Goal: Information Seeking & Learning: Learn about a topic

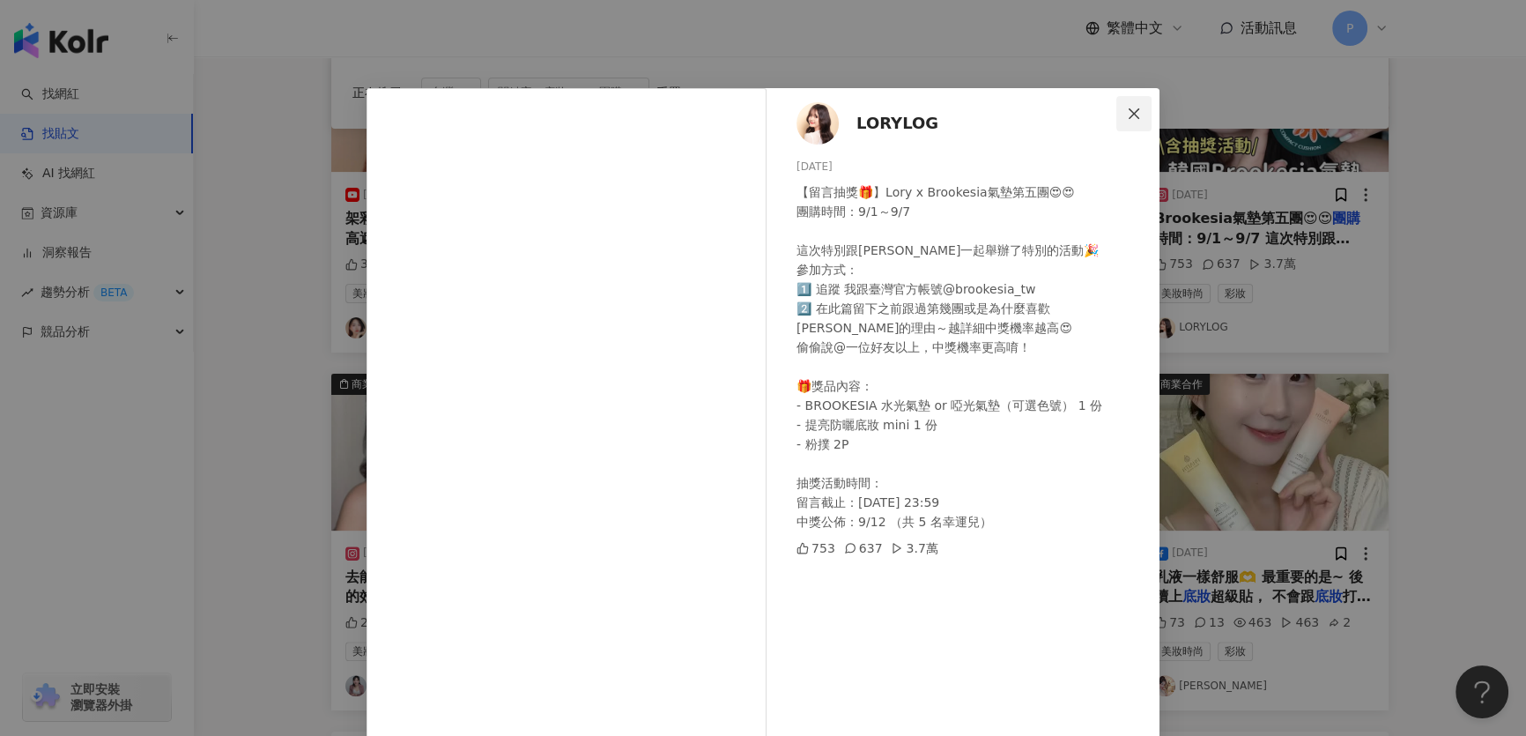
click at [1138, 115] on span "Close" at bounding box center [1133, 114] width 35 height 14
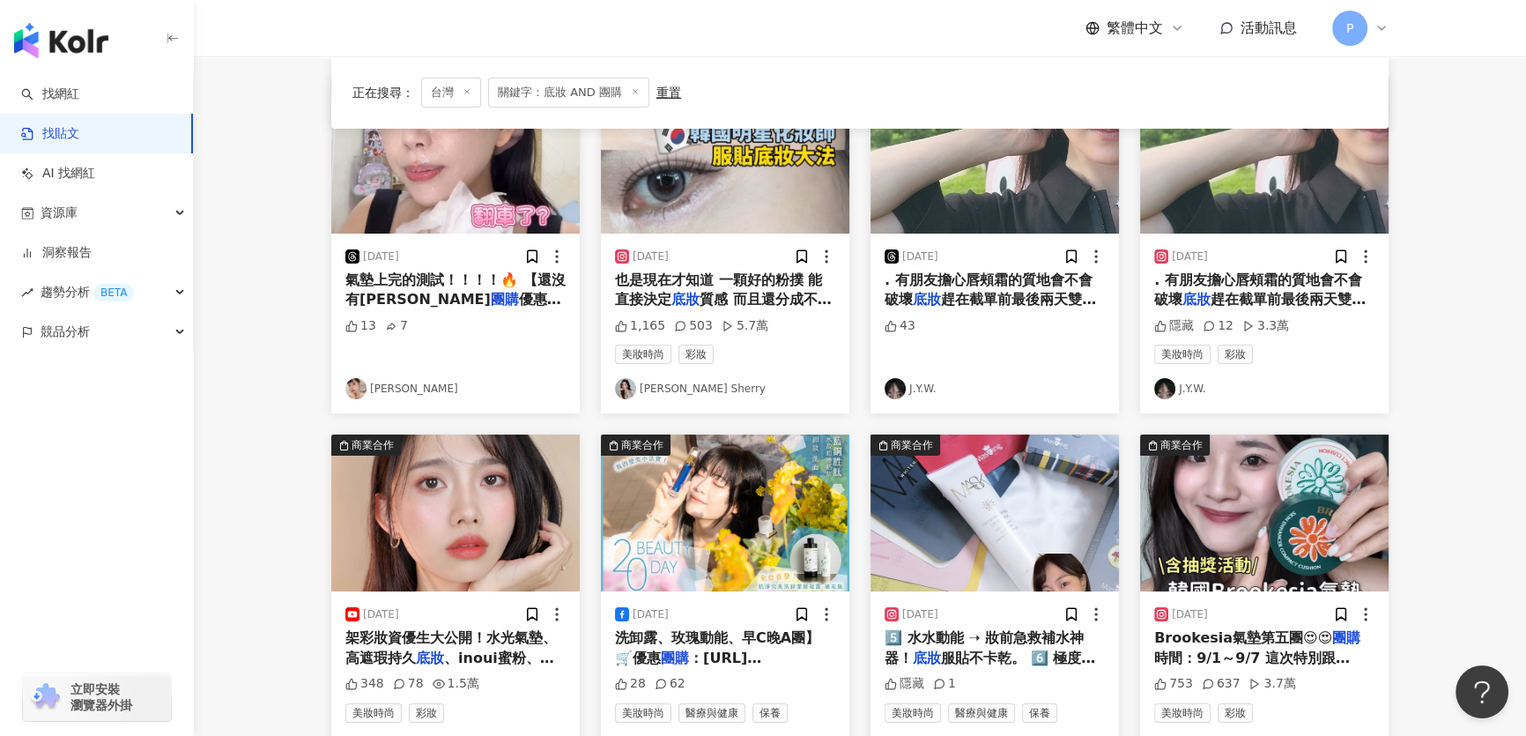
scroll to position [240, 0]
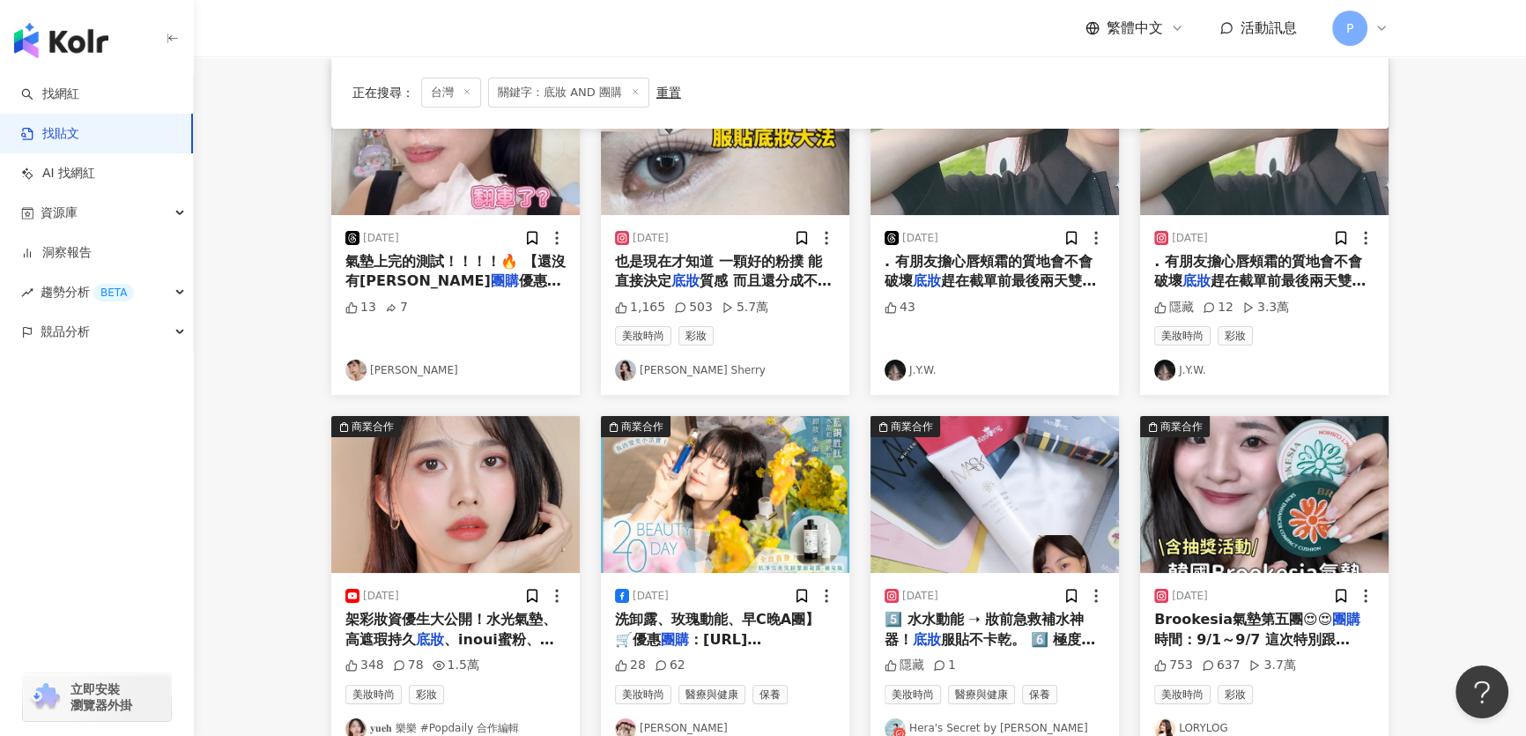
click at [705, 186] on img "button" at bounding box center [725, 136] width 248 height 157
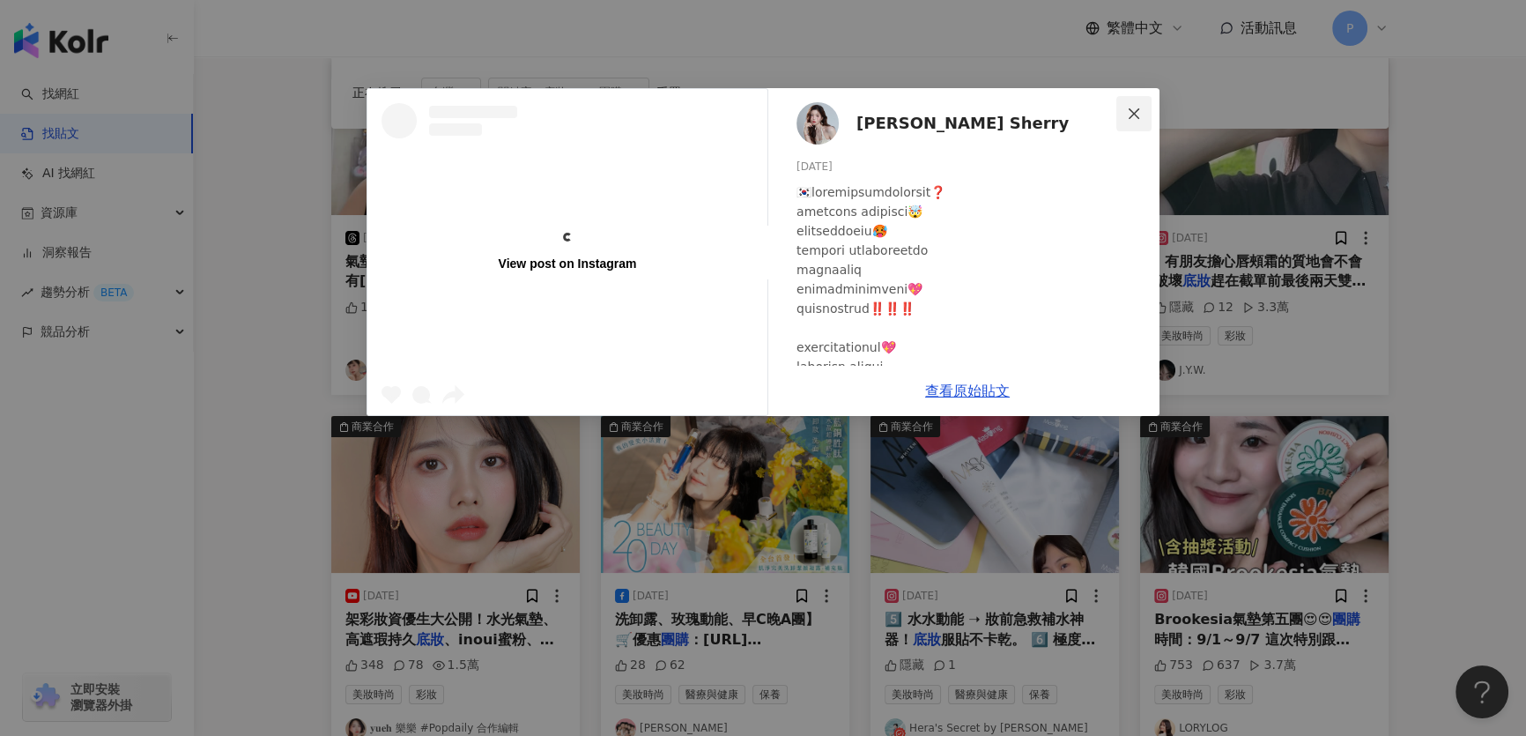
click at [1133, 119] on icon "close" at bounding box center [1134, 114] width 14 height 14
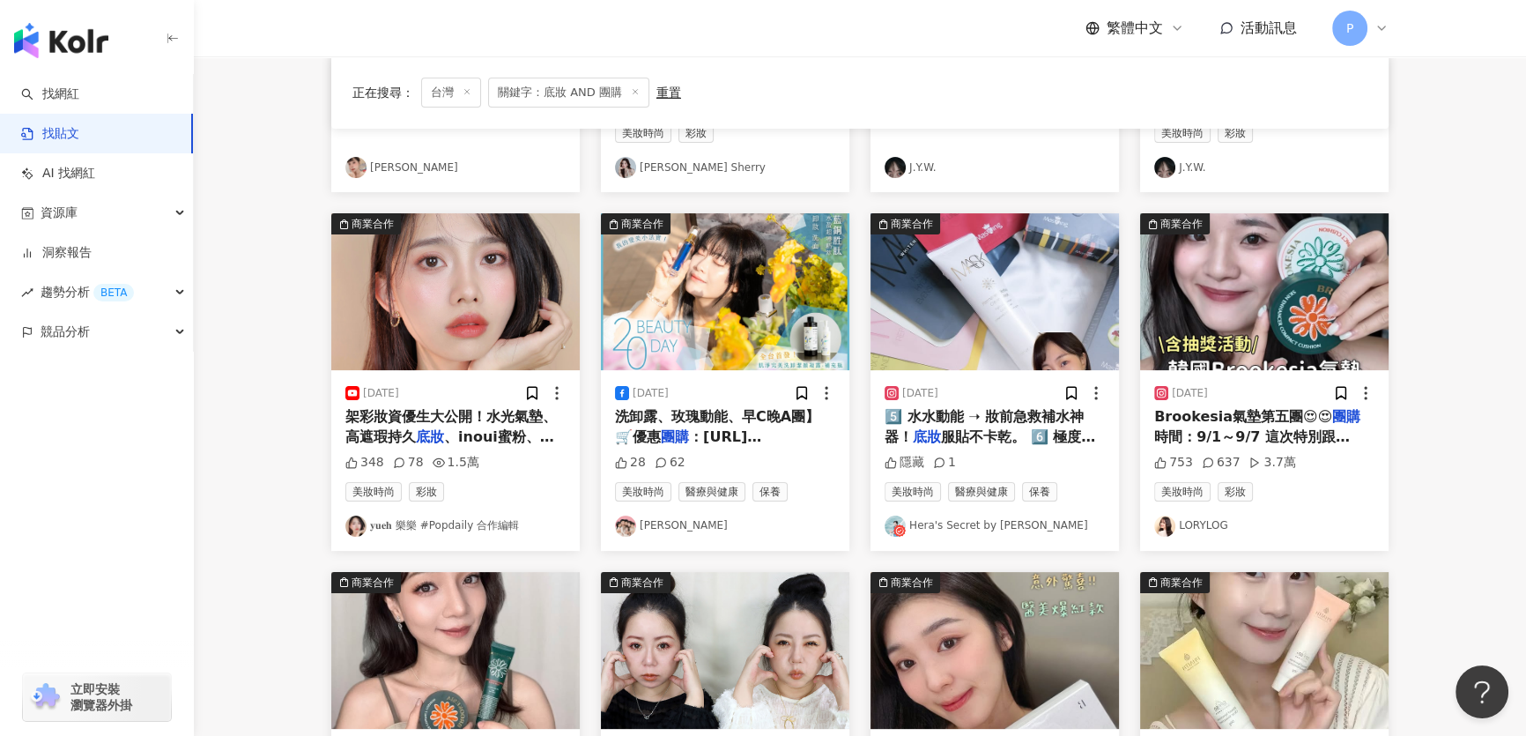
scroll to position [400, 0]
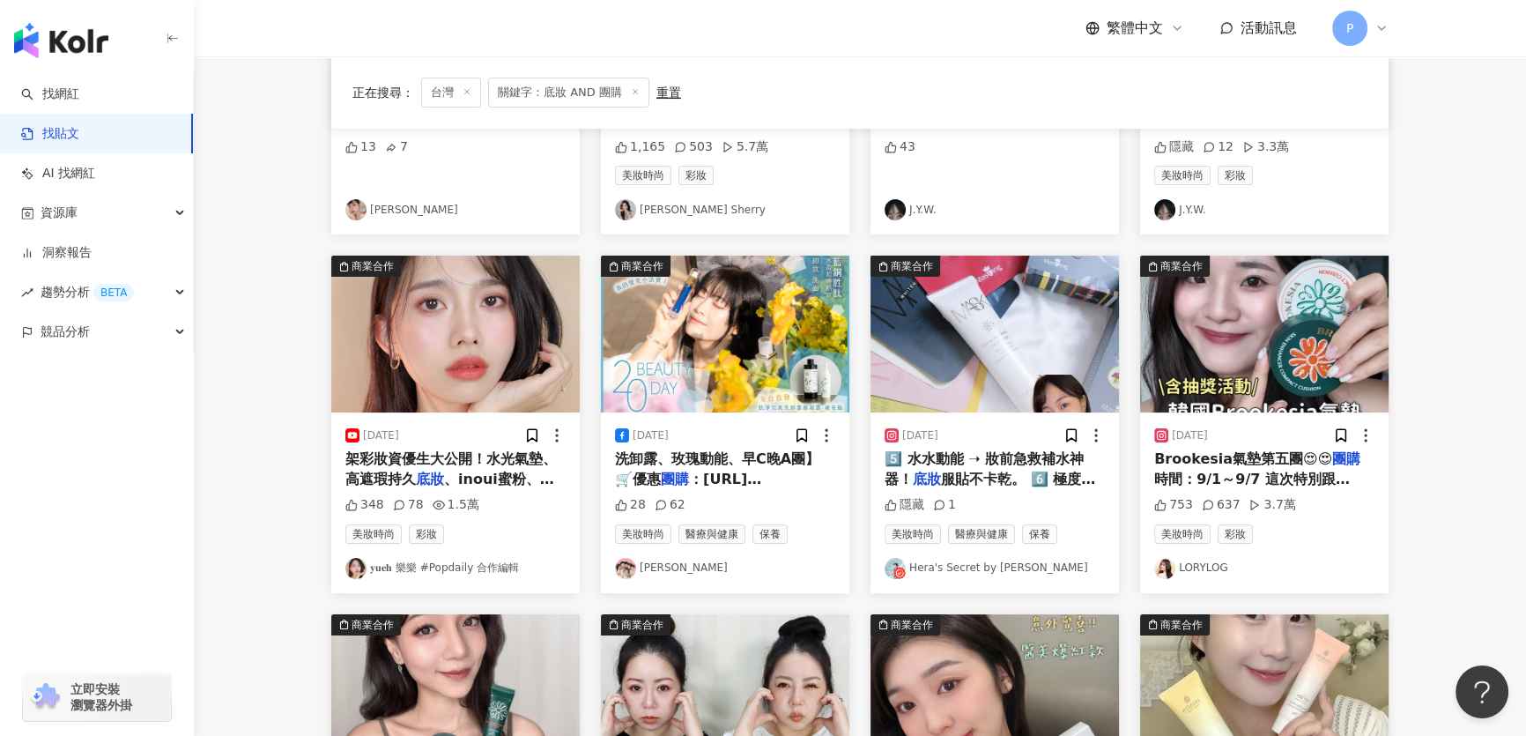
click at [416, 414] on div "[DATE] 架彩妝資優生大公開！水光氣墊、高遮瑕持久 底妝 、inoui蜜粉、肌膚之鑰濾鏡蜜粉、 348 78 1.5萬 美妝時尚 彩妝 𝐲𝐮𝐞𝐡 樂樂 #…" at bounding box center [455, 502] width 248 height 180
click at [442, 352] on img "button" at bounding box center [455, 334] width 248 height 157
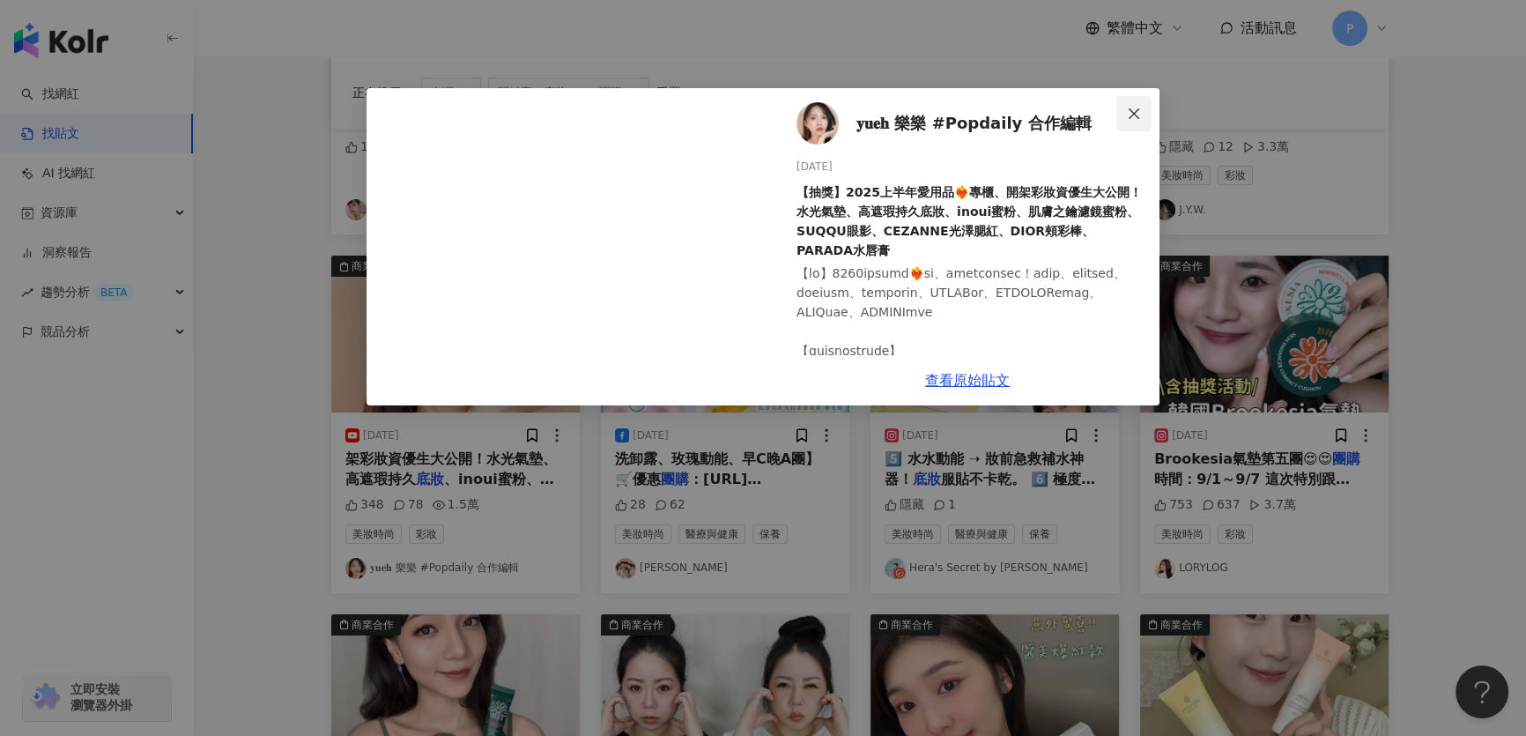
click at [1139, 121] on button "Close" at bounding box center [1133, 113] width 35 height 35
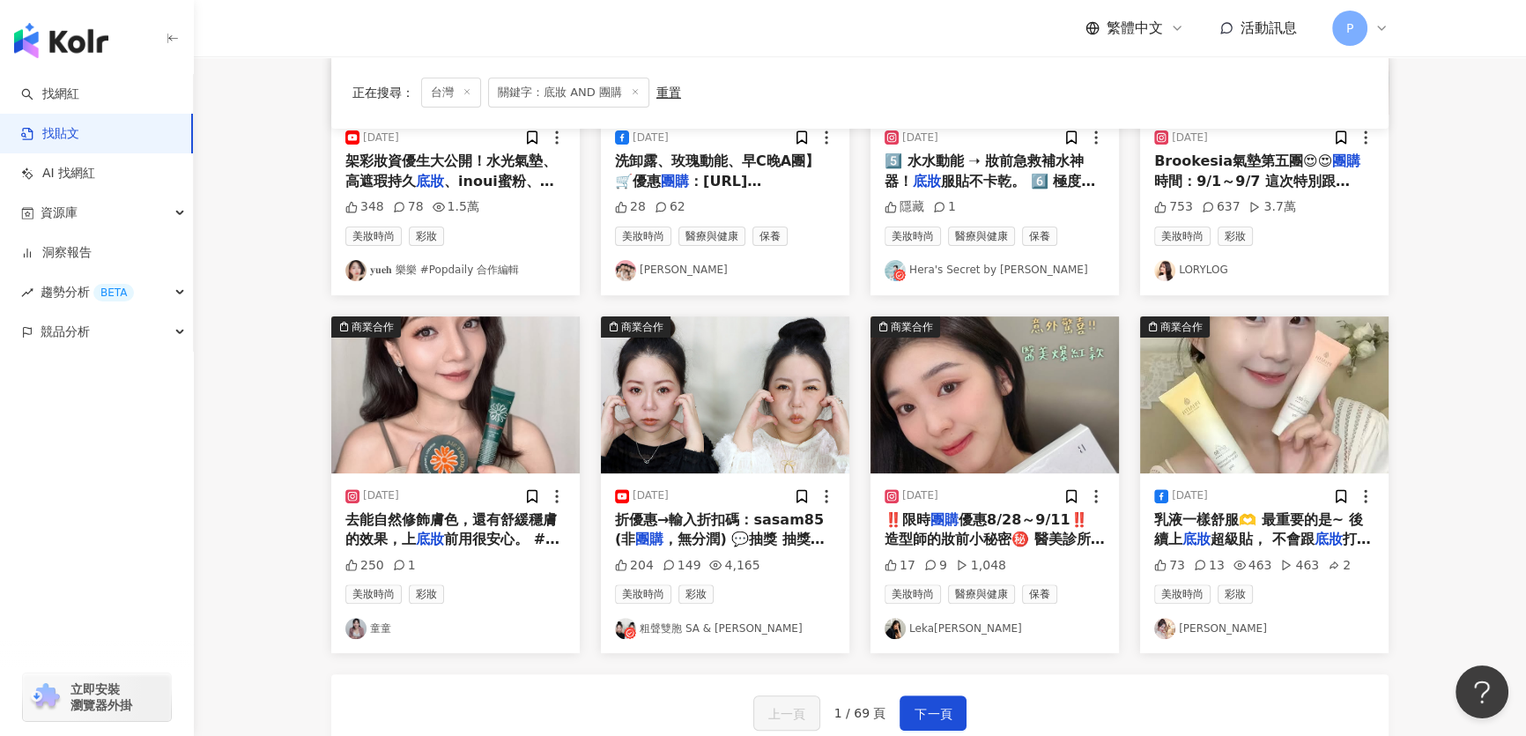
scroll to position [721, 0]
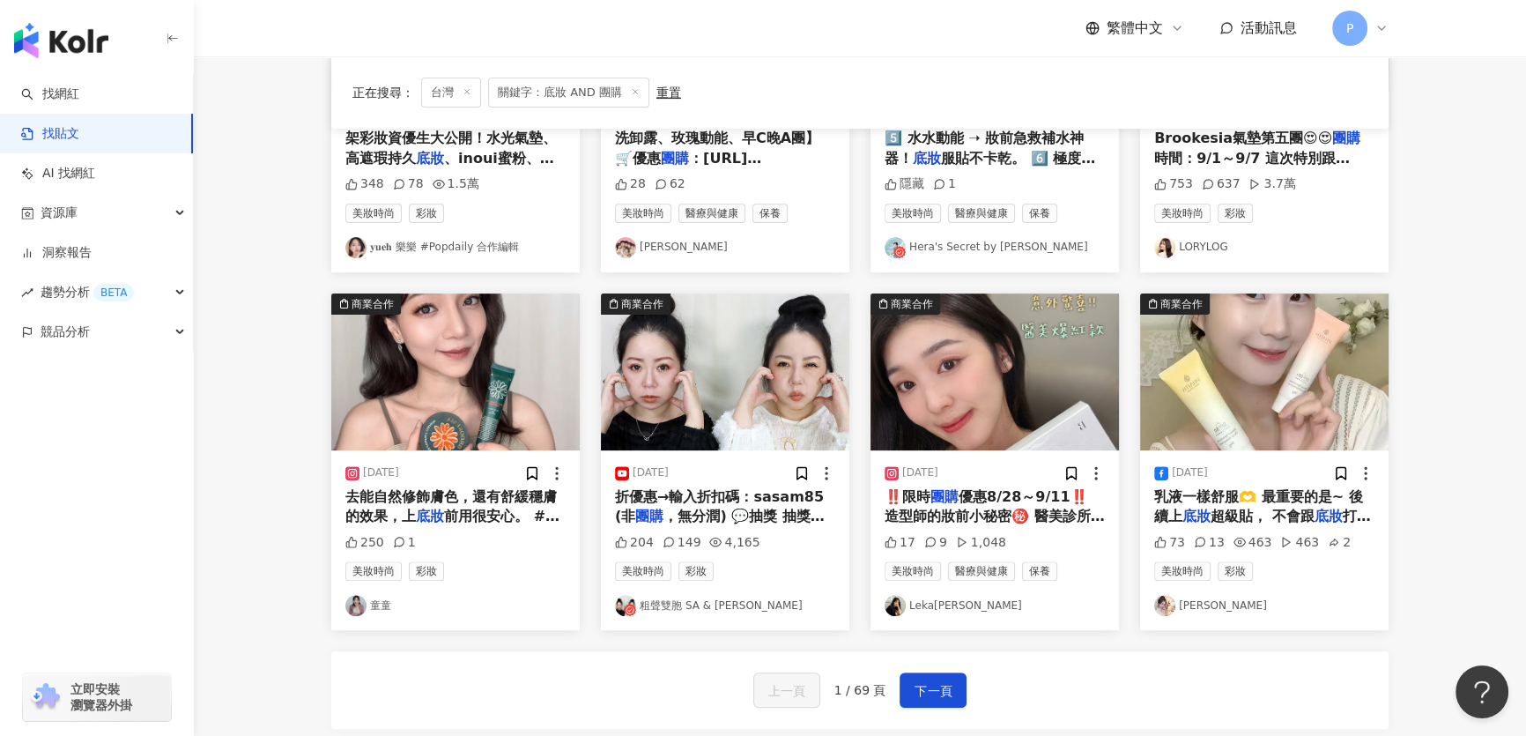
click at [494, 350] on img "button" at bounding box center [455, 371] width 248 height 157
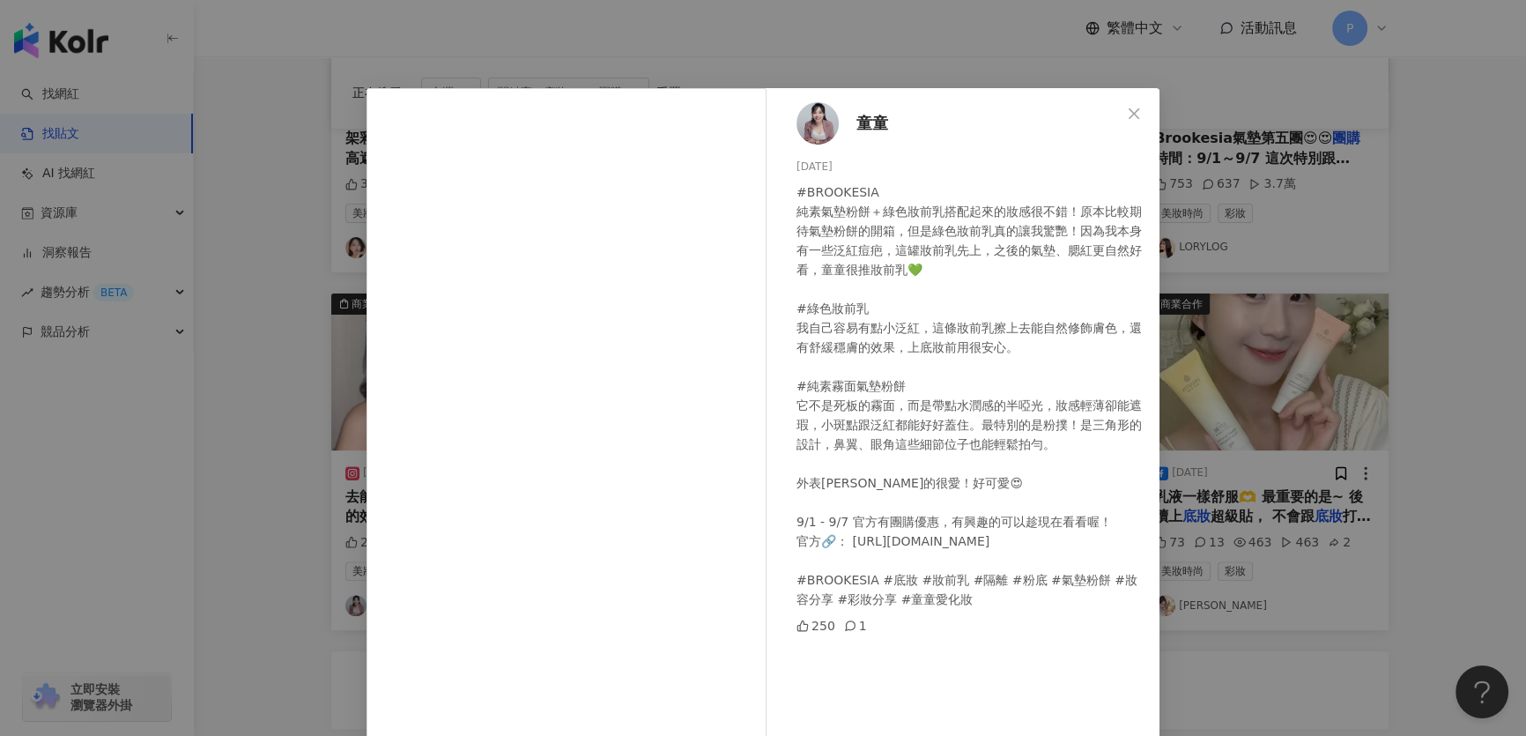
scroll to position [54, 0]
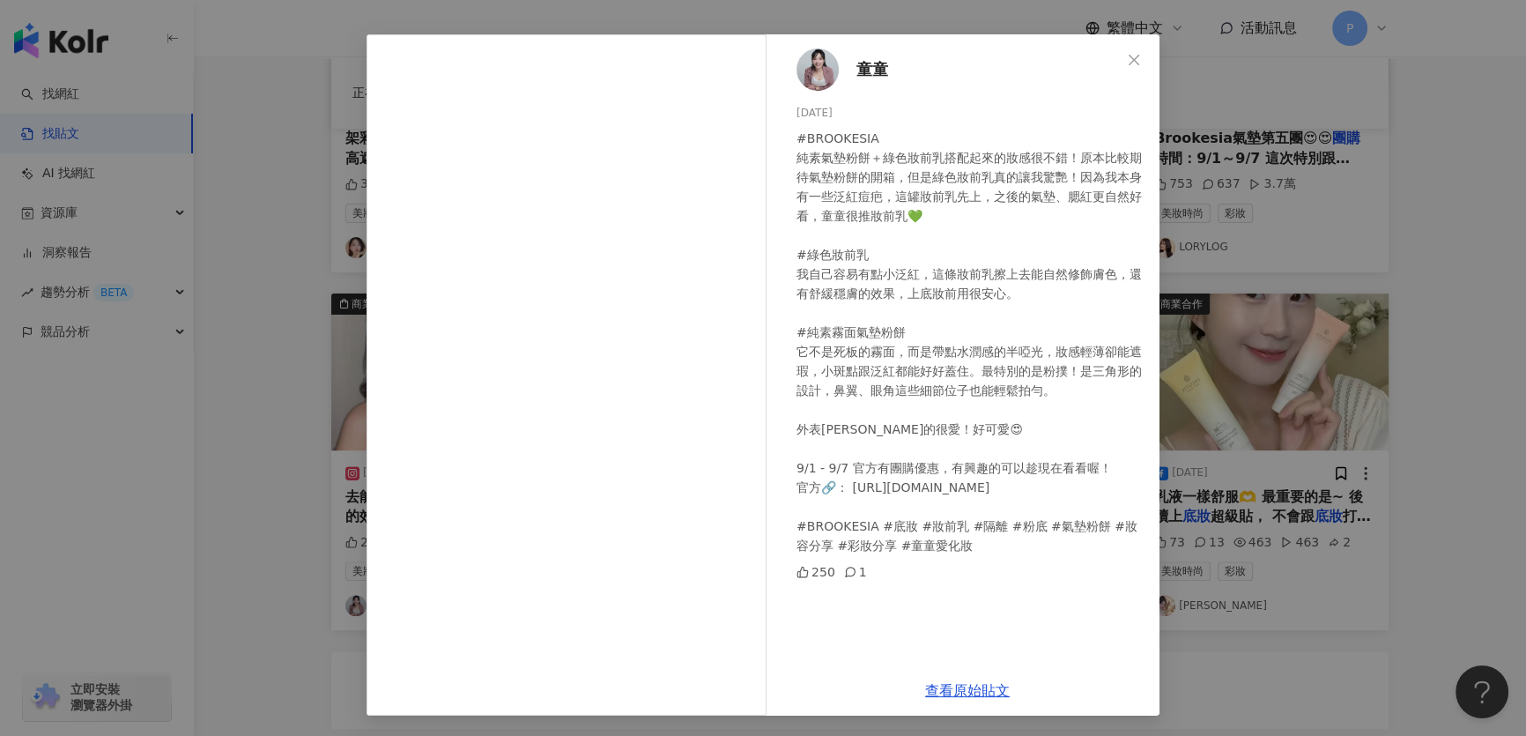
click at [1359, 378] on div "童童 [DATE] #BROOKESIA 純素氣墊粉餅＋綠色妝前乳搭配起來的妝感很不錯！原本比較期待氣墊粉餅的開箱，但是綠色妝前乳真的讓我驚艷！因為我本身有一…" at bounding box center [763, 368] width 1526 height 736
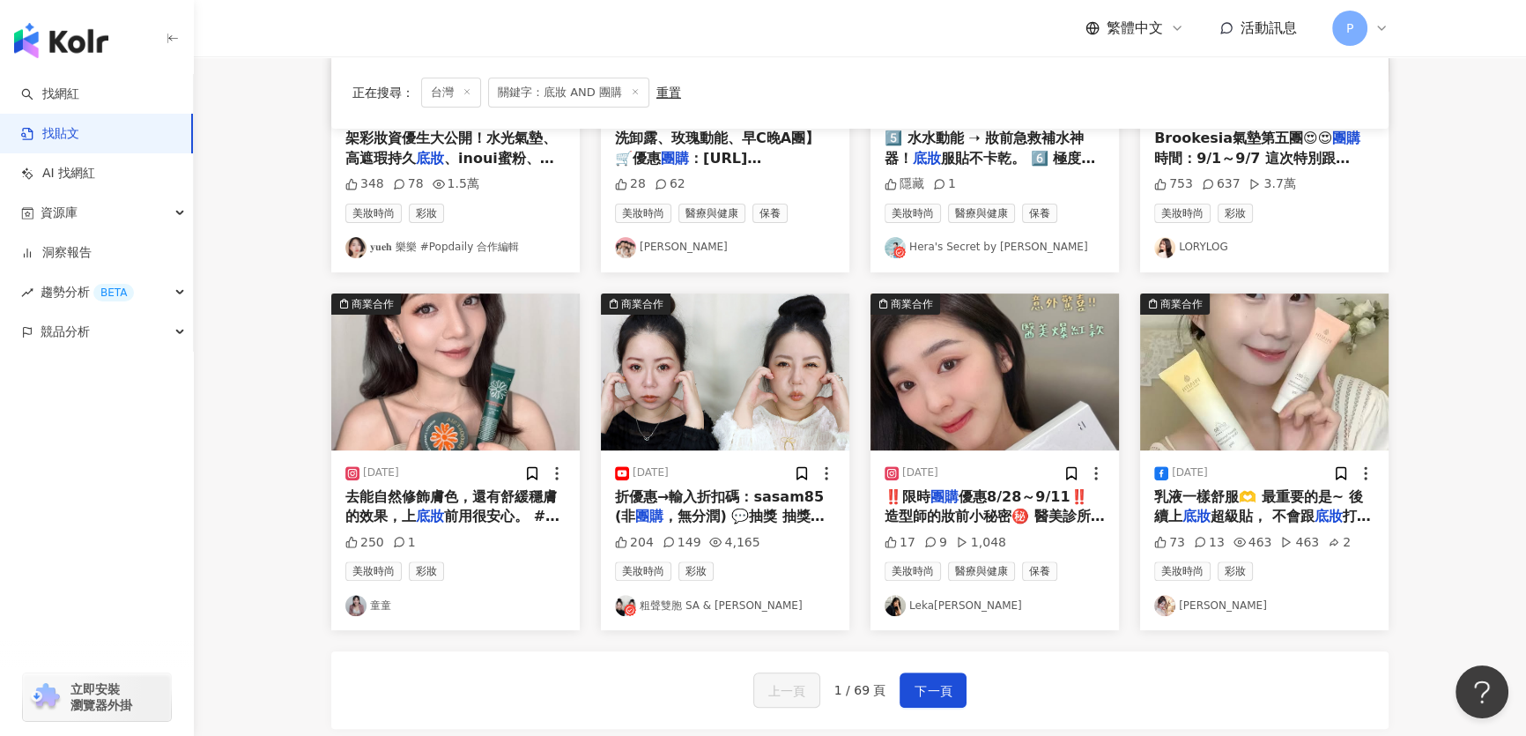
click at [784, 362] on img "button" at bounding box center [725, 371] width 248 height 157
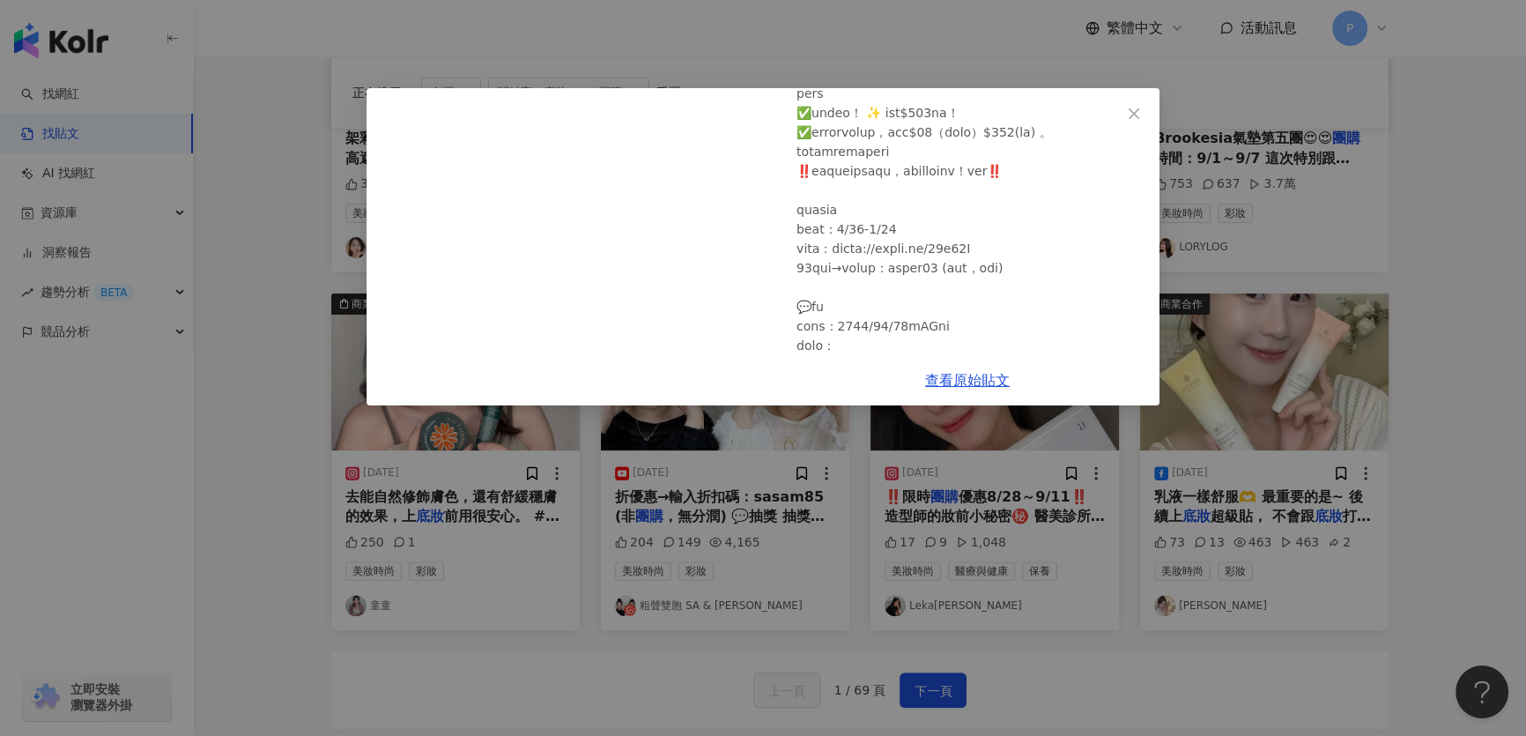
scroll to position [0, 0]
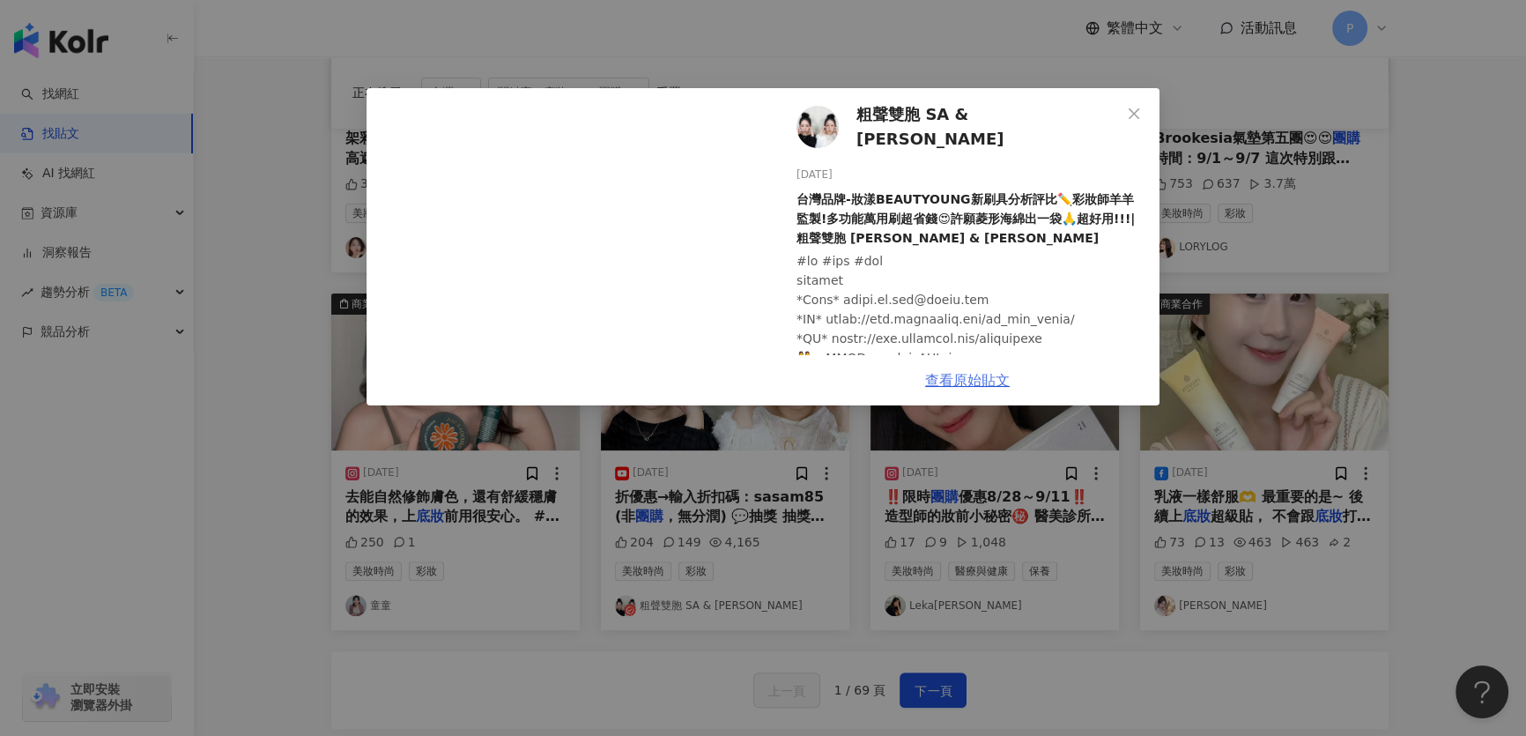
click at [977, 385] on link "查看原始貼文" at bounding box center [967, 380] width 85 height 17
click at [1190, 493] on div "粗聲雙胞 SA & [PERSON_NAME] [DATE] 台灣品牌-妝漾BEAUTYOUNG新刷具分析評比✏️彩妝師羊羊監製!多功能萬用刷超省錢😍許願菱形…" at bounding box center [763, 368] width 1526 height 736
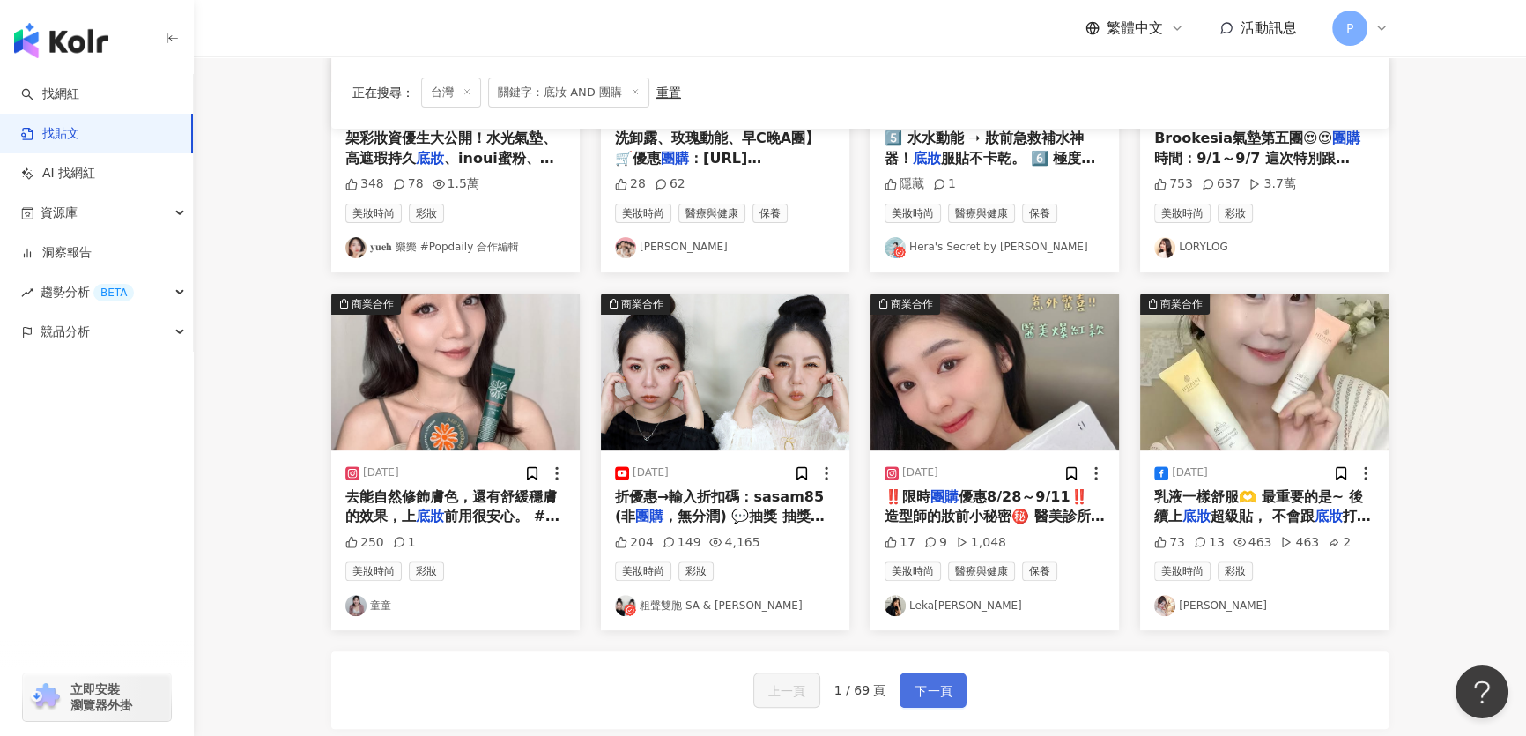
click at [943, 691] on span "下一頁" at bounding box center [933, 690] width 37 height 21
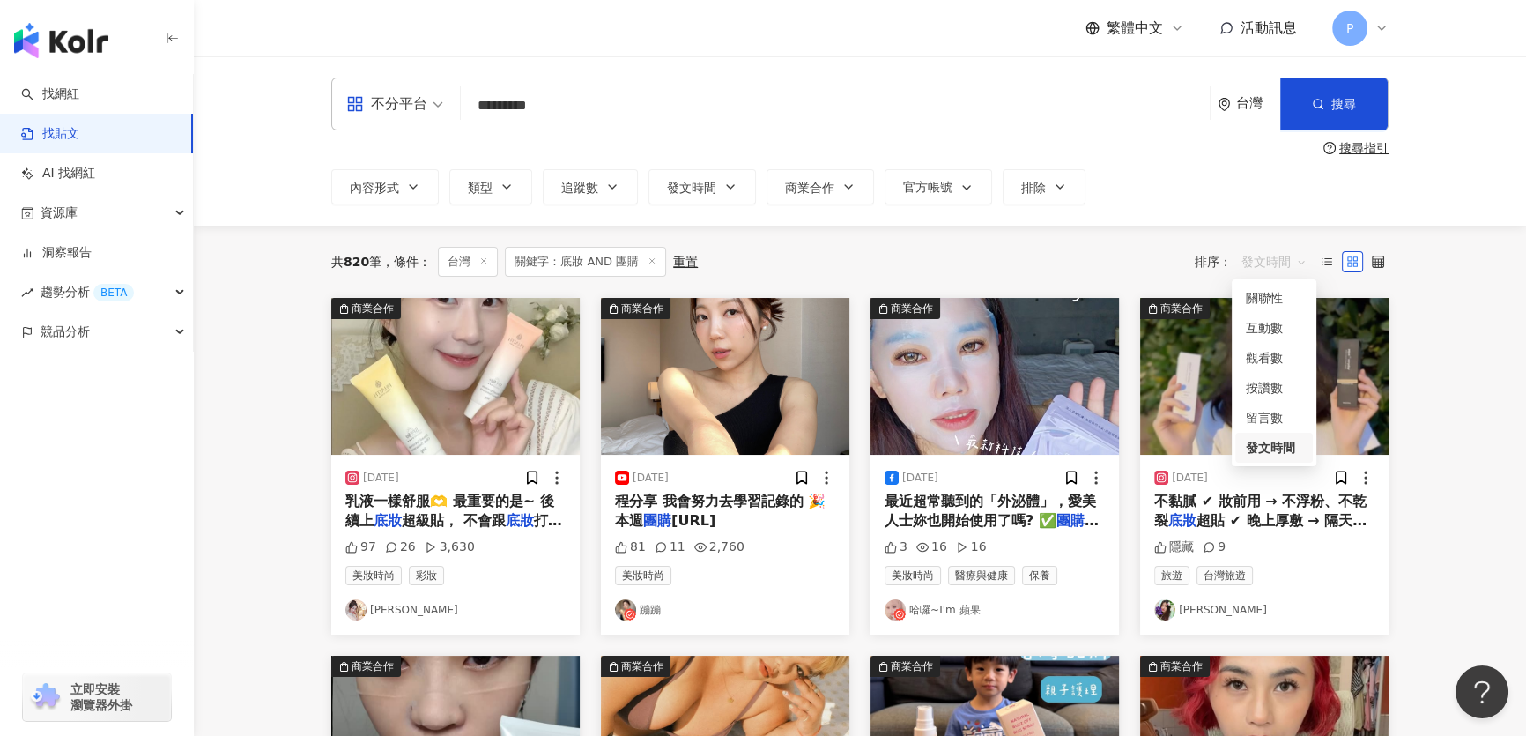
click at [1292, 253] on span "發文時間" at bounding box center [1273, 262] width 65 height 28
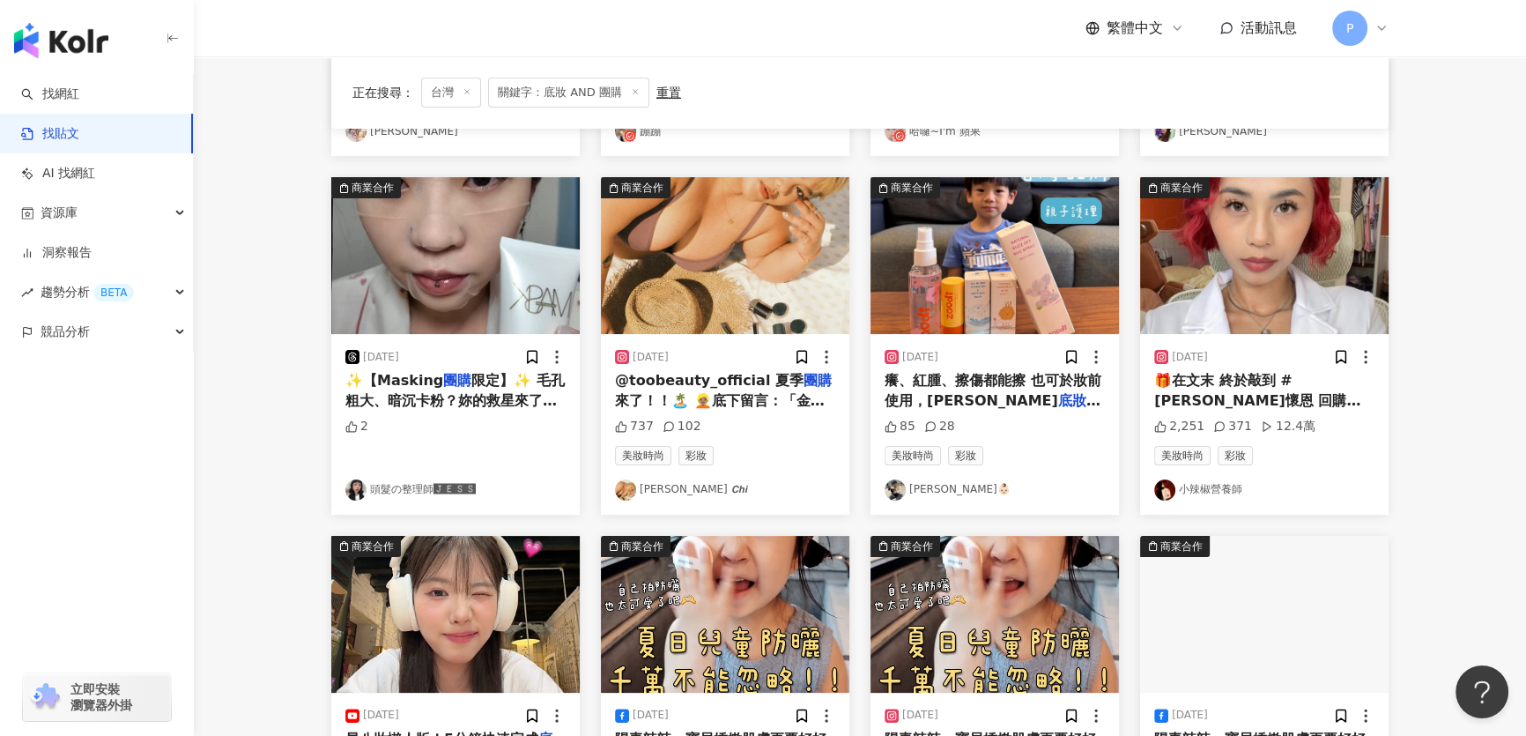
scroll to position [480, 0]
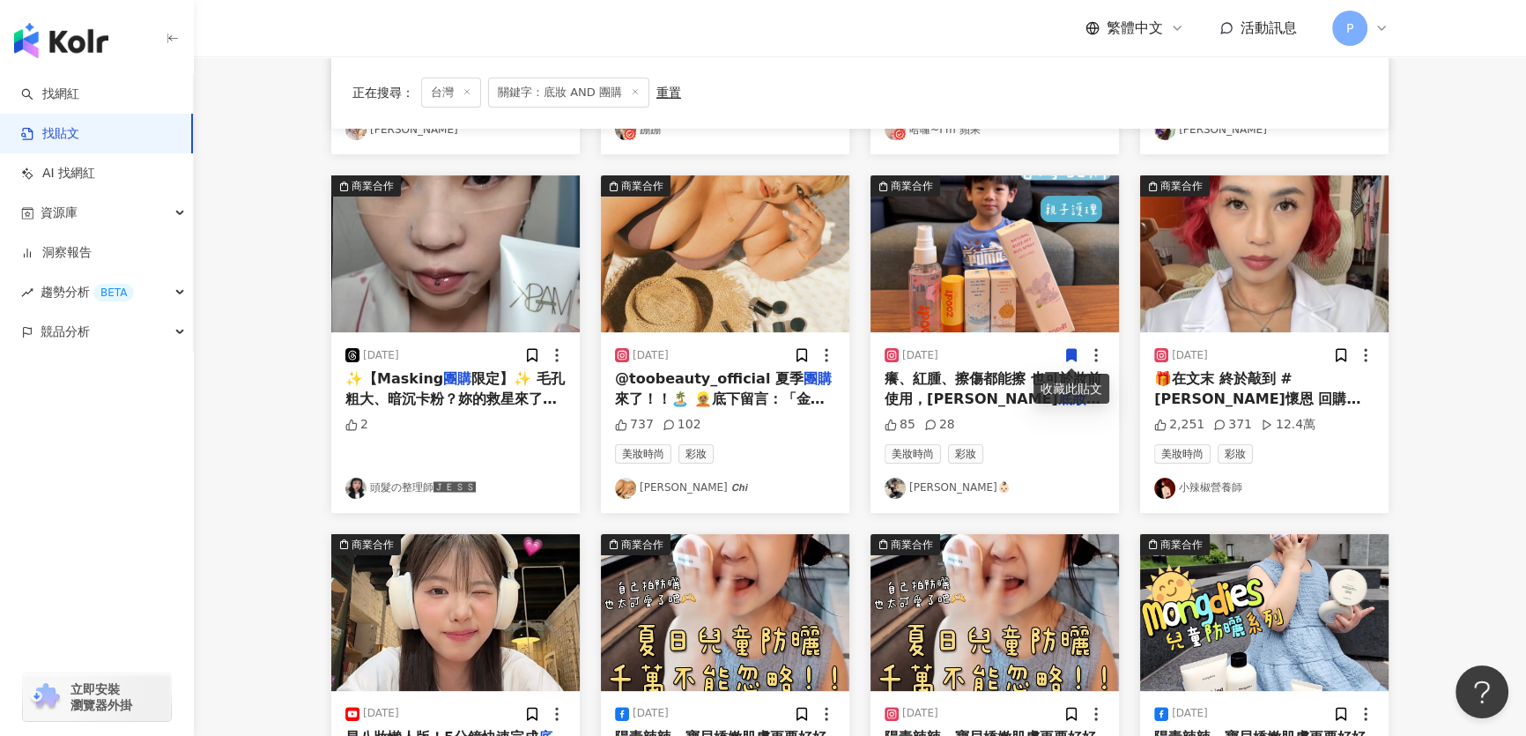
click at [749, 264] on img "button" at bounding box center [725, 253] width 248 height 157
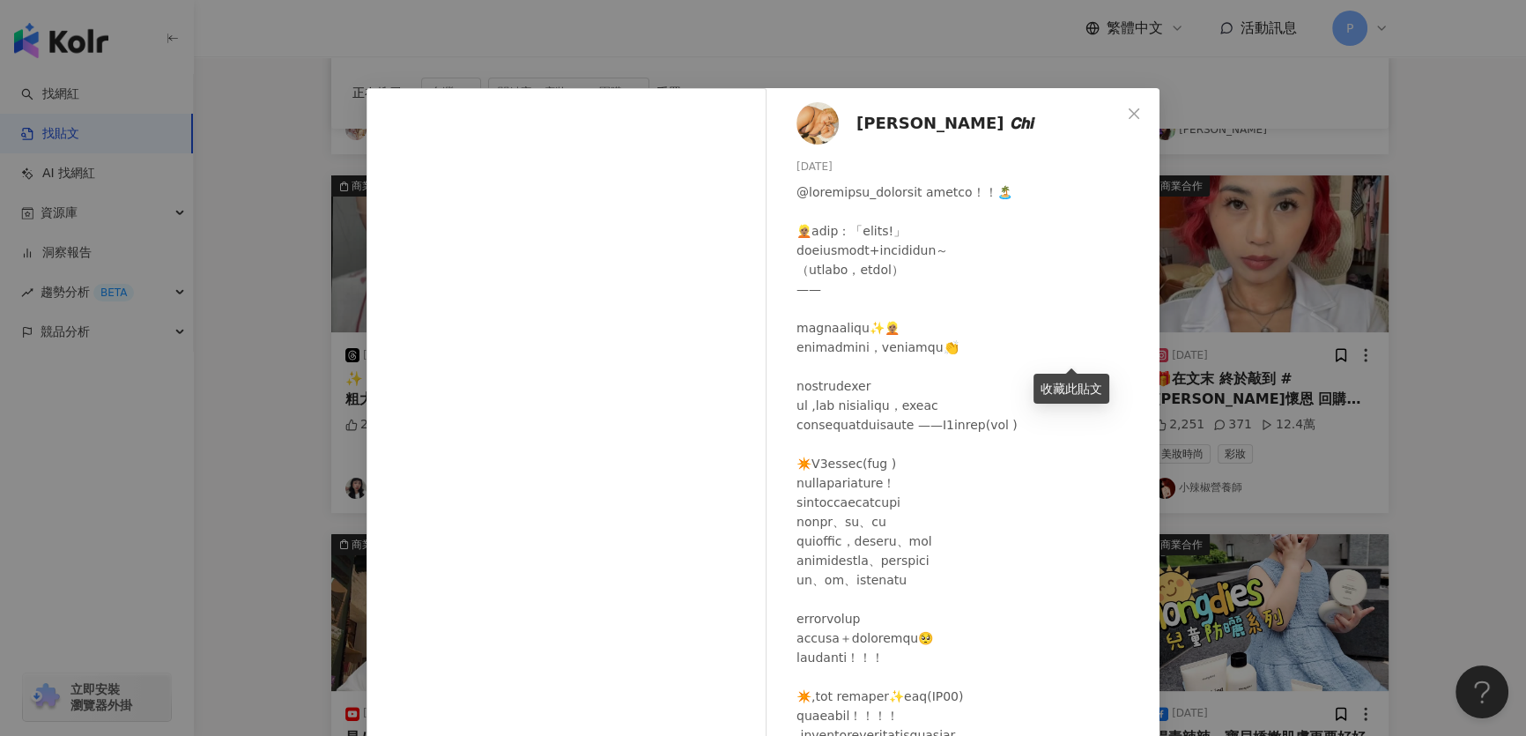
click at [1179, 404] on div "[PERSON_NAME] 𝘾𝙝𝙞 [DATE] 737 102 查看原始貼文" at bounding box center [763, 368] width 1526 height 736
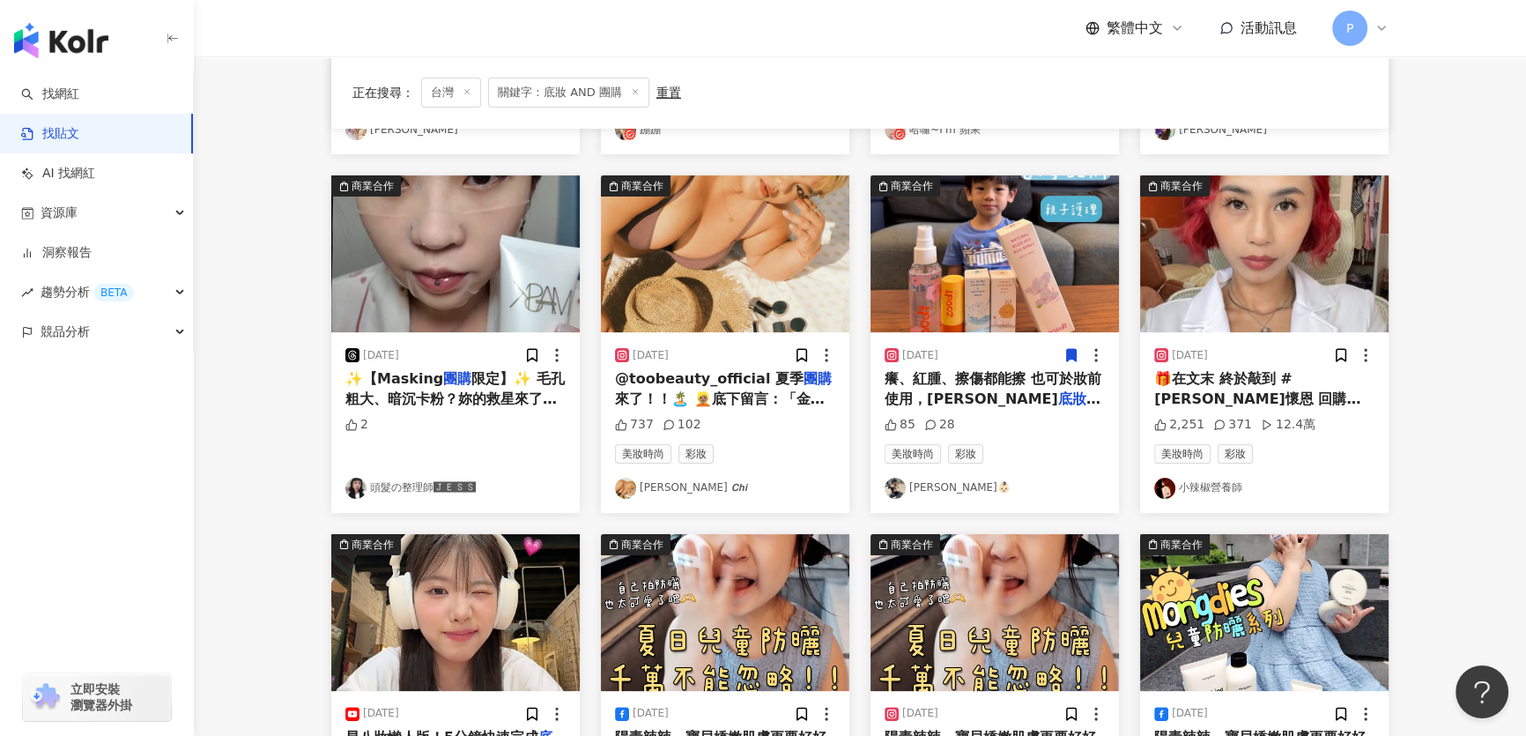
click at [1263, 286] on img "button" at bounding box center [1264, 253] width 248 height 157
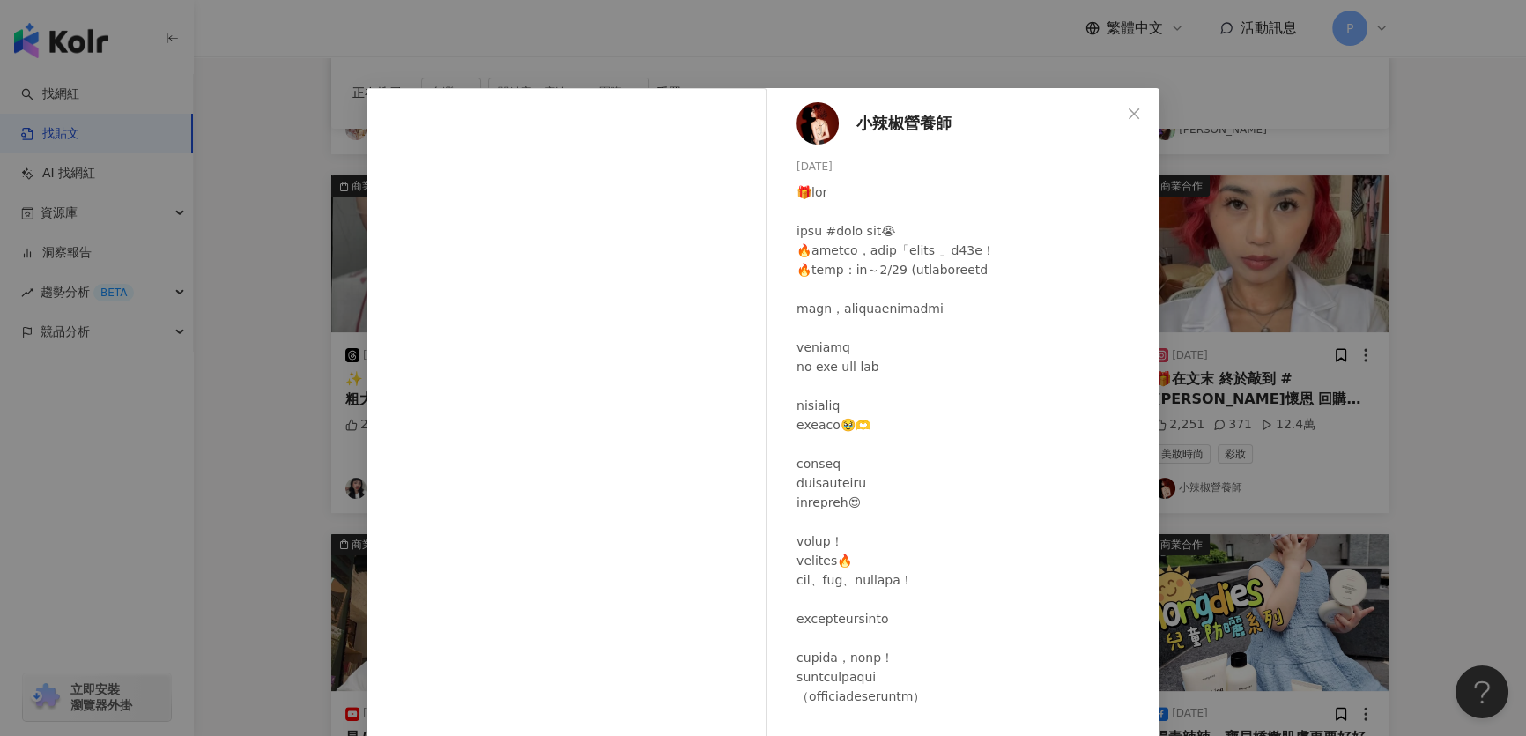
click at [1350, 412] on div "小辣椒營養師 [DATE] 2,251 371 12.4萬 查看原始貼文" at bounding box center [763, 368] width 1526 height 736
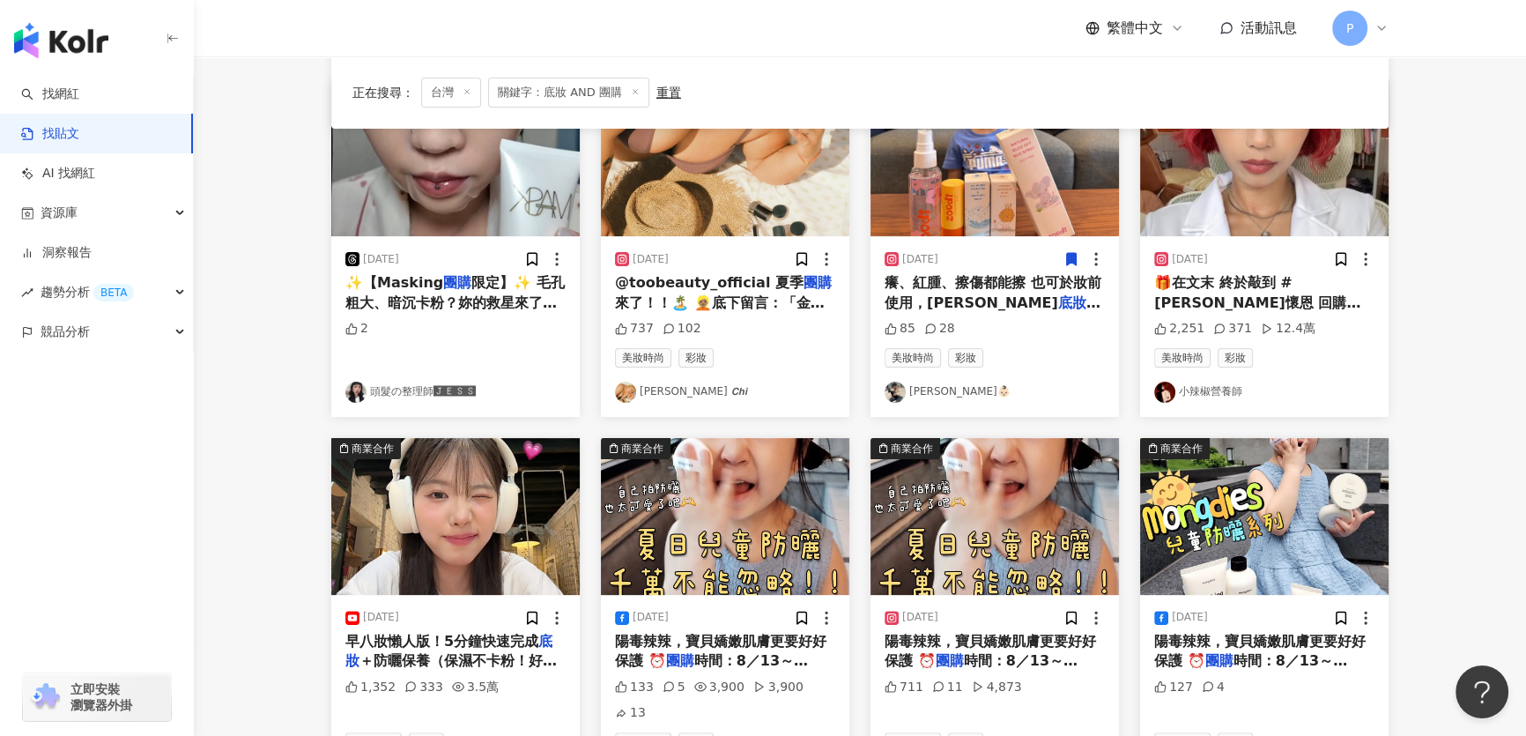
scroll to position [801, 0]
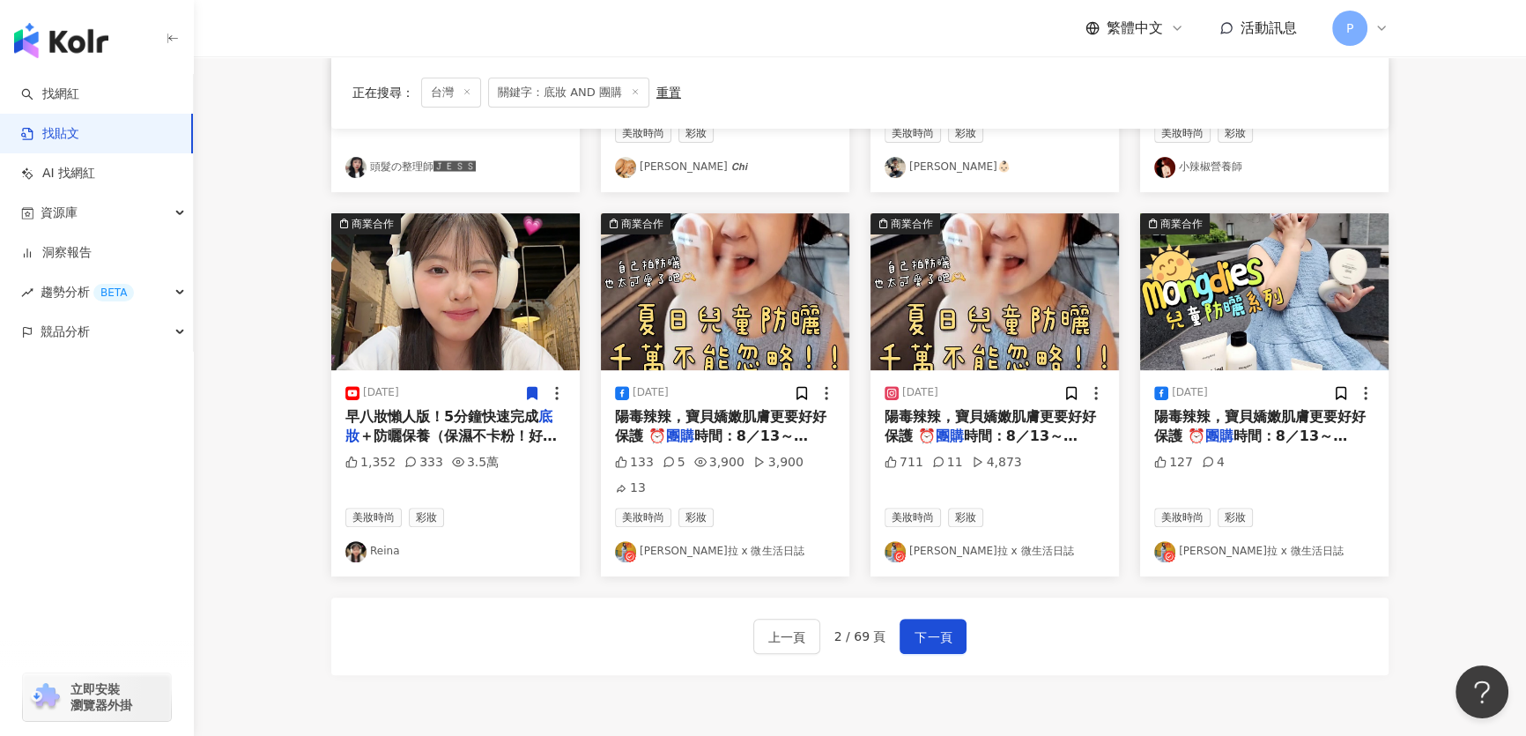
click at [467, 329] on img "button" at bounding box center [455, 291] width 248 height 157
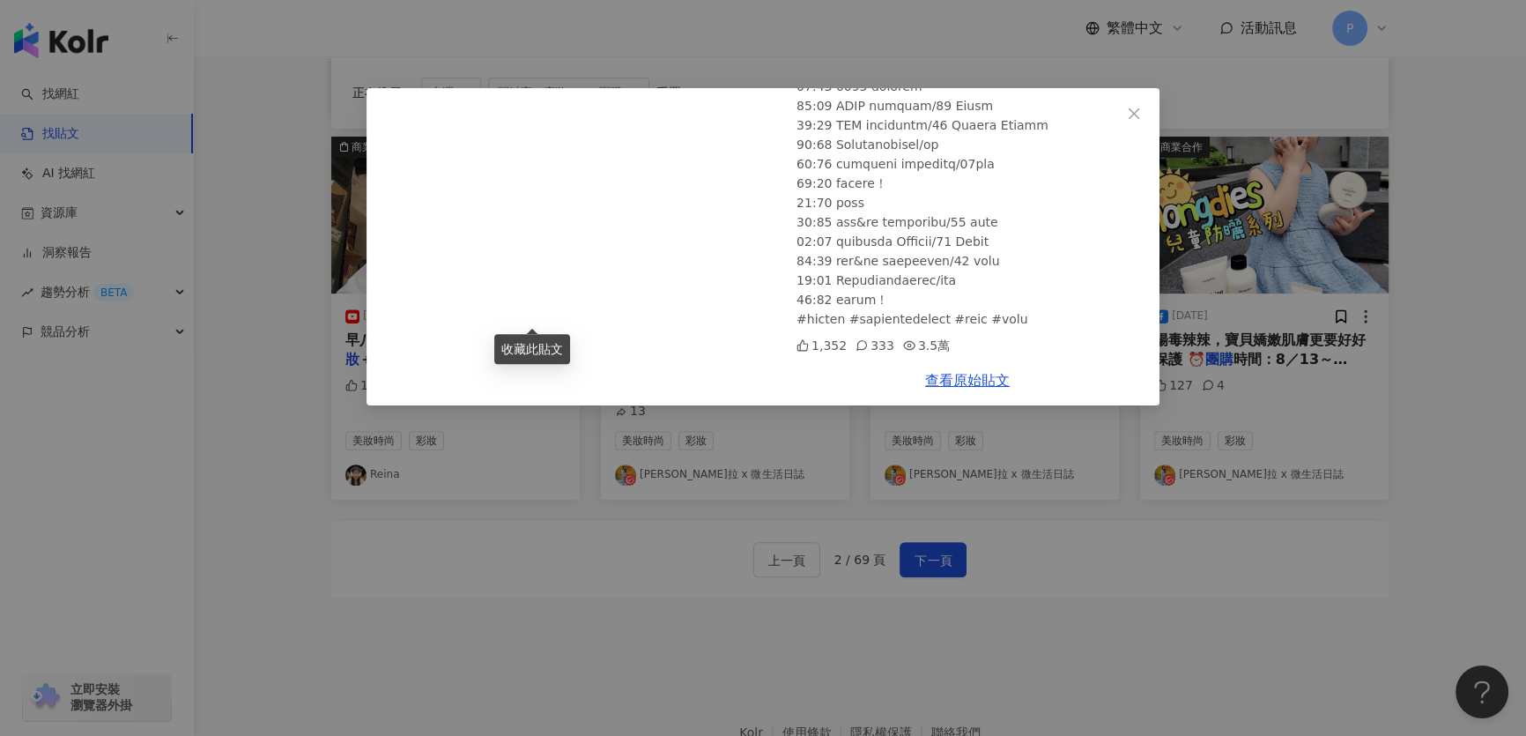
scroll to position [952, 0]
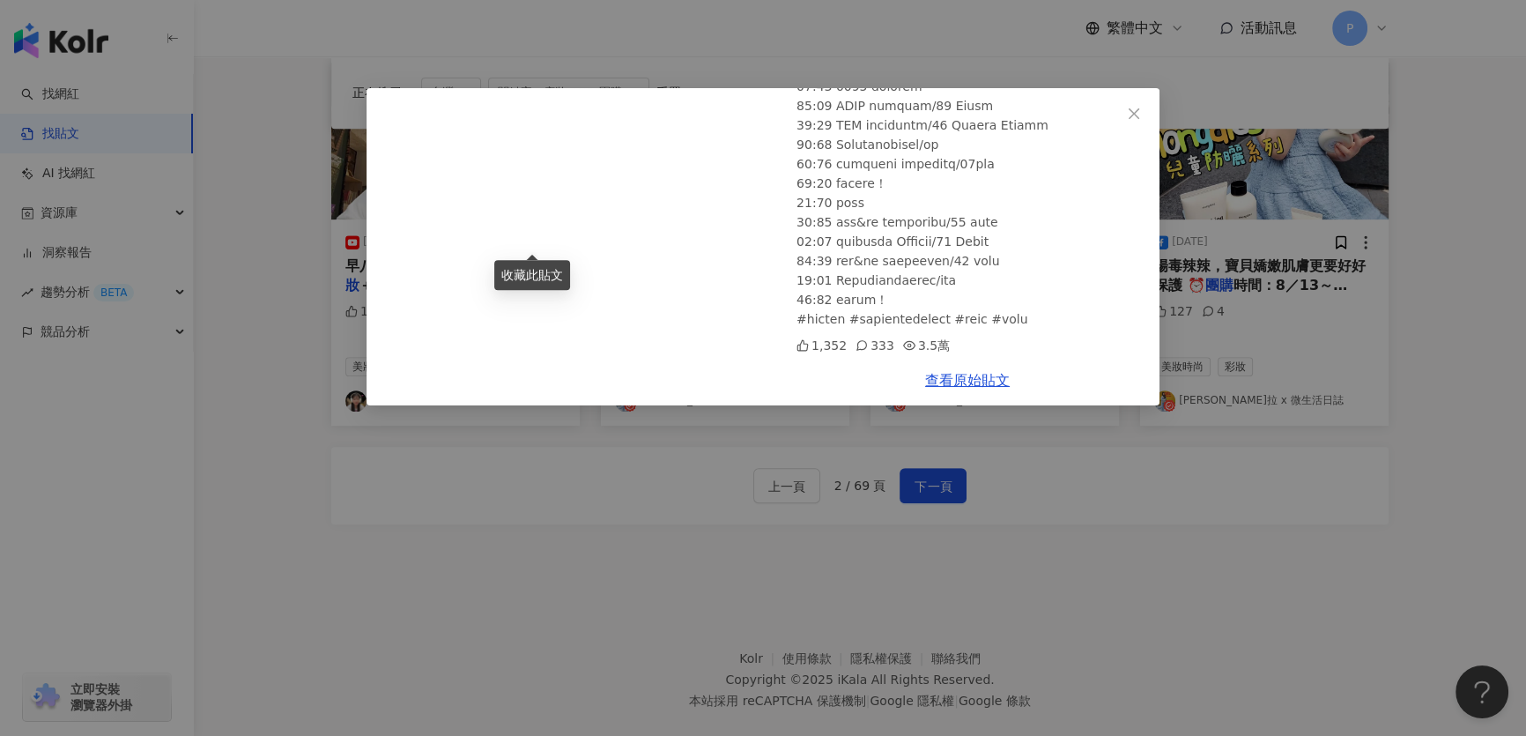
click at [982, 505] on div "Reina [DATE] 早八妝懶人版！5分鐘快速完成底妝＋防曬保養（保濕不卡粉！好氣色UP🥰）新手必學妝容！ 1,352 333 3.5萬 查看原始貼文" at bounding box center [763, 368] width 1526 height 736
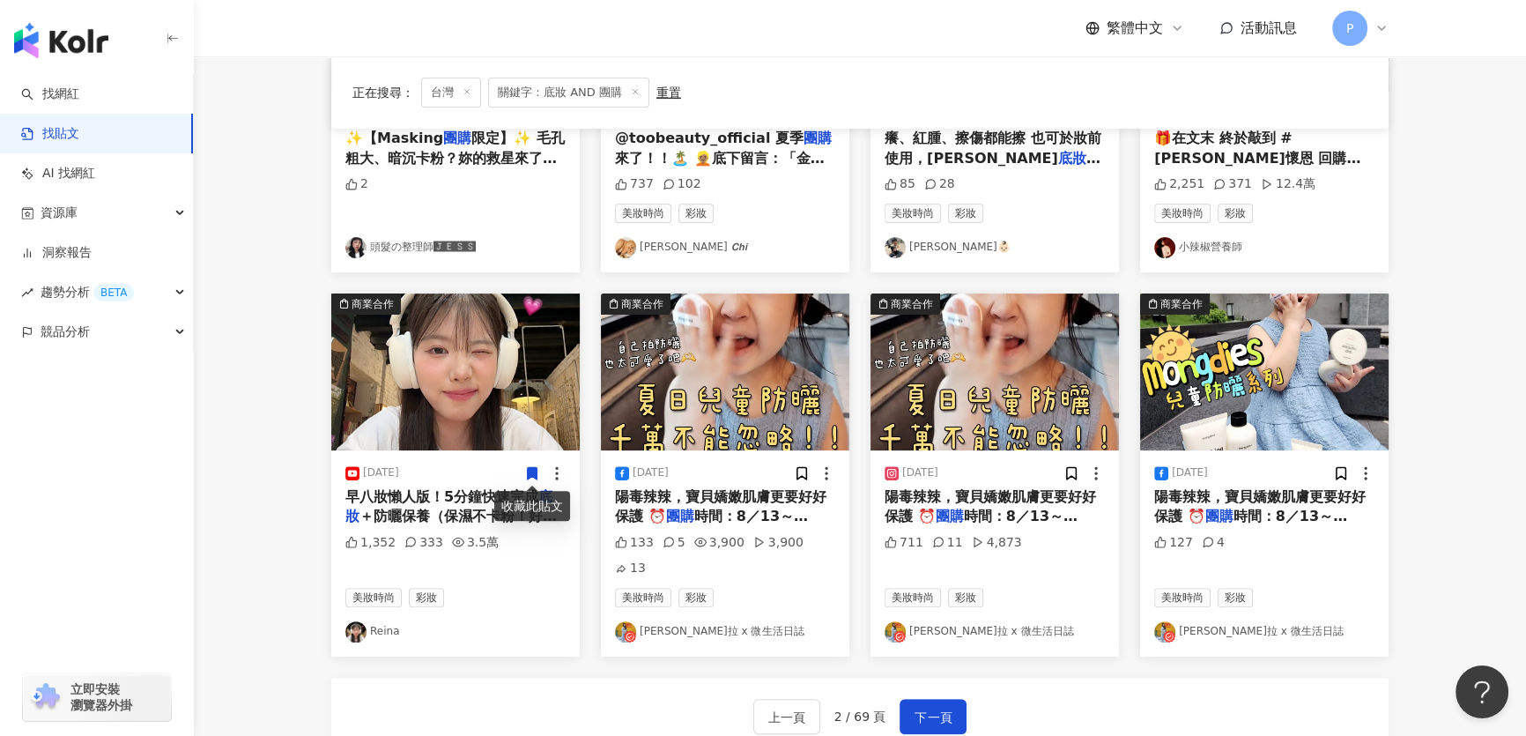
scroll to position [712, 0]
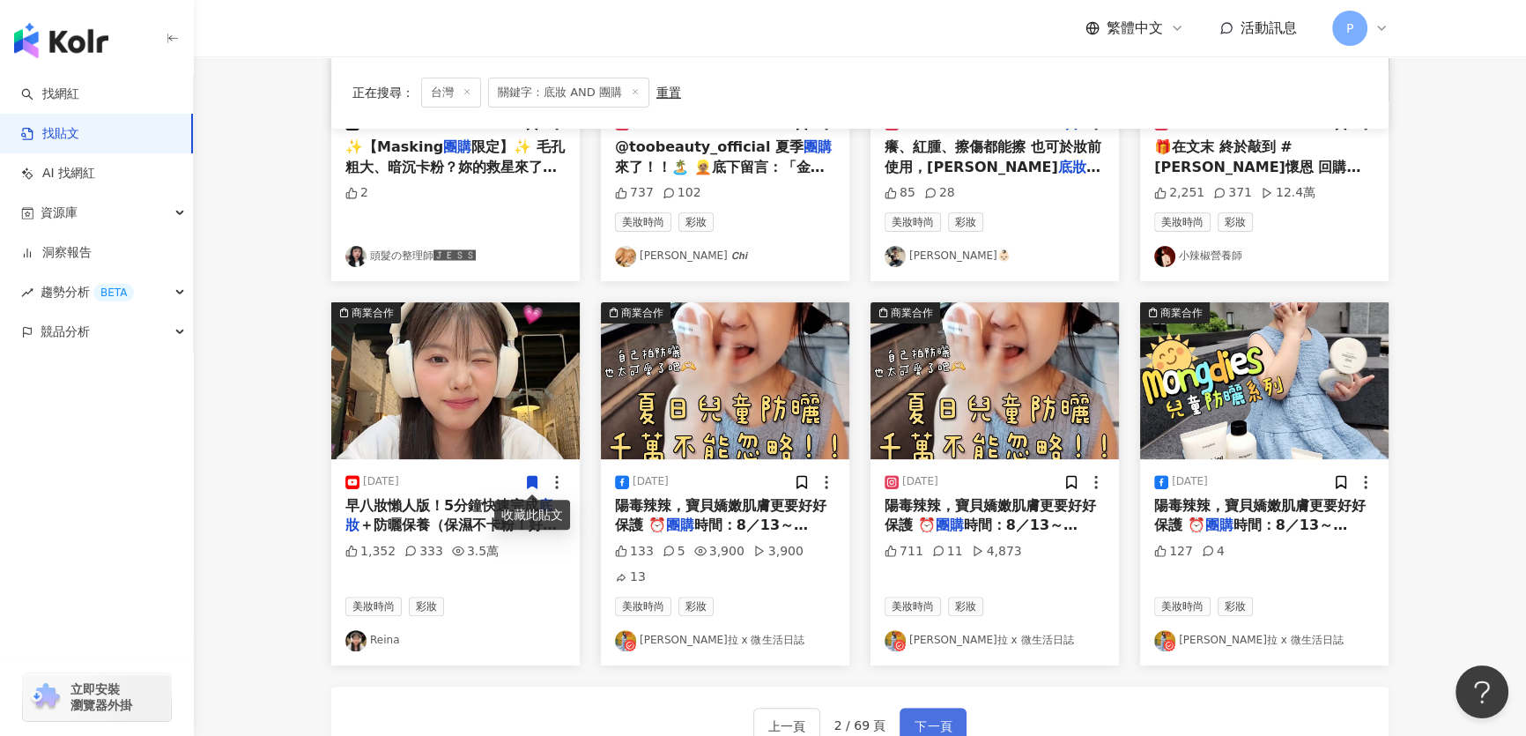
click at [925, 708] on button "下一頁" at bounding box center [933, 725] width 67 height 35
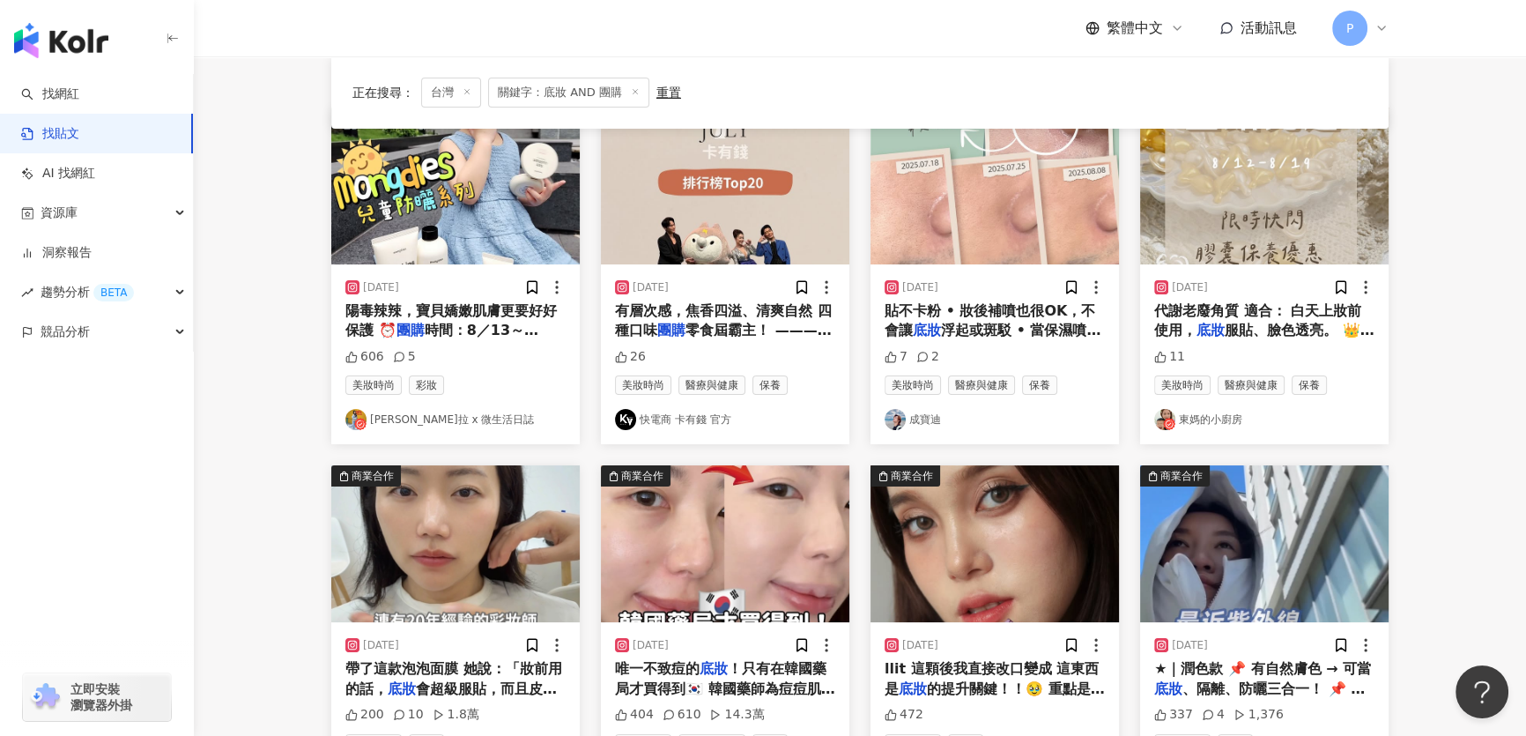
scroll to position [167, 0]
